Goal: Task Accomplishment & Management: Manage account settings

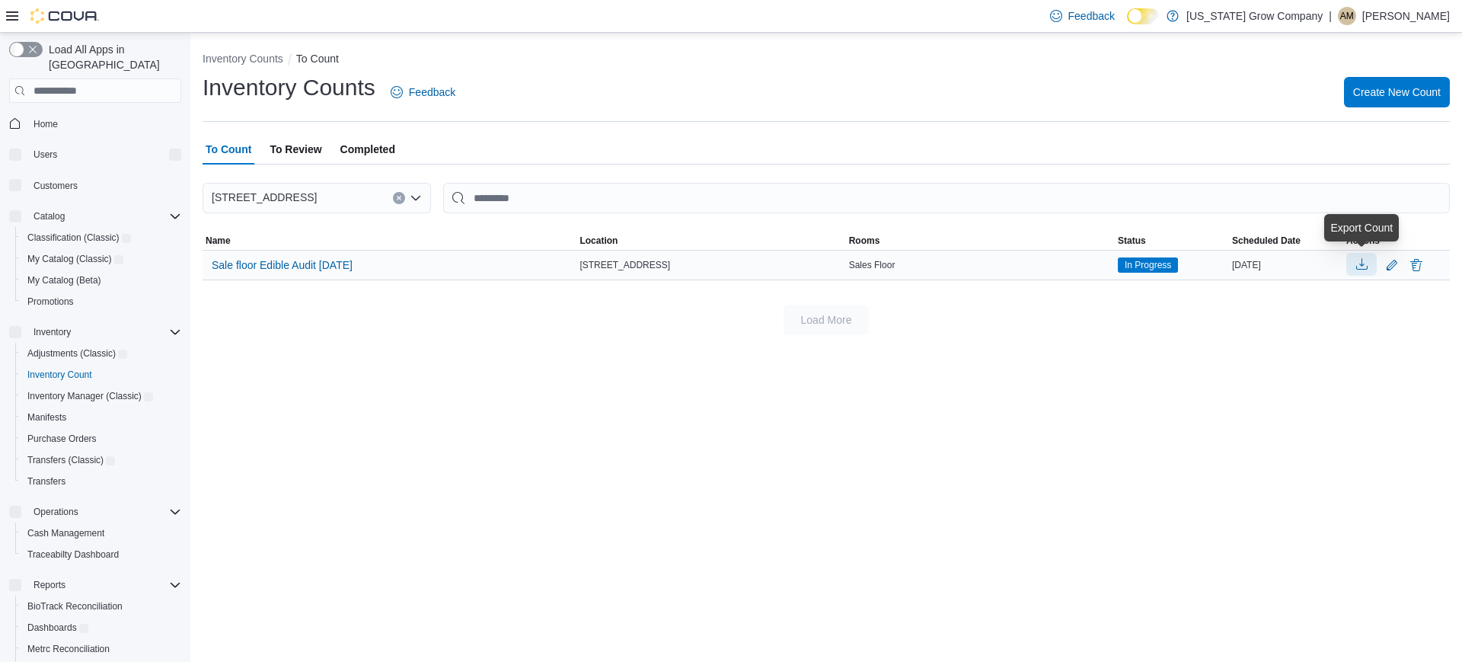
click at [1353, 262] on button "button" at bounding box center [1361, 264] width 30 height 23
